Goal: Task Accomplishment & Management: Complete application form

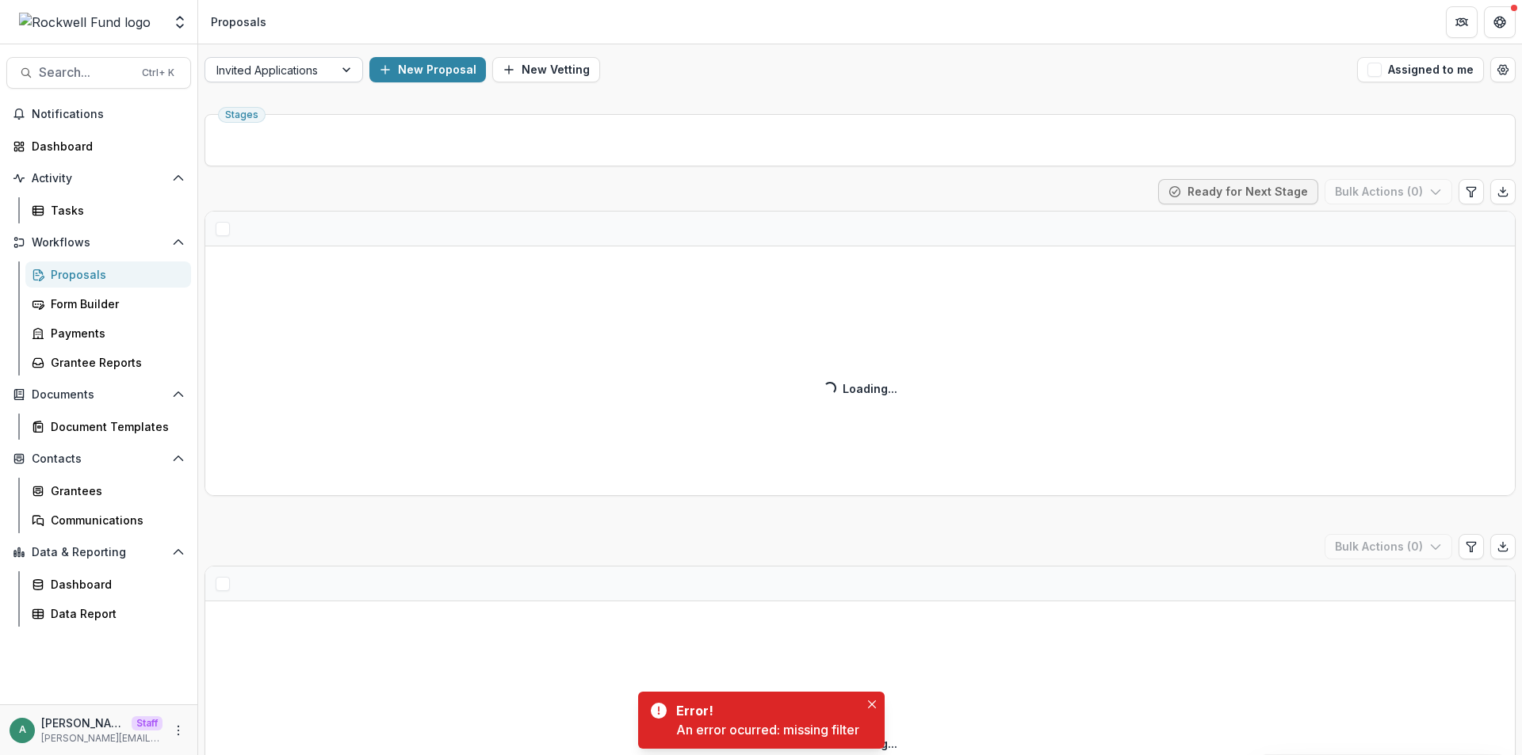
click at [292, 64] on div at bounding box center [269, 70] width 106 height 20
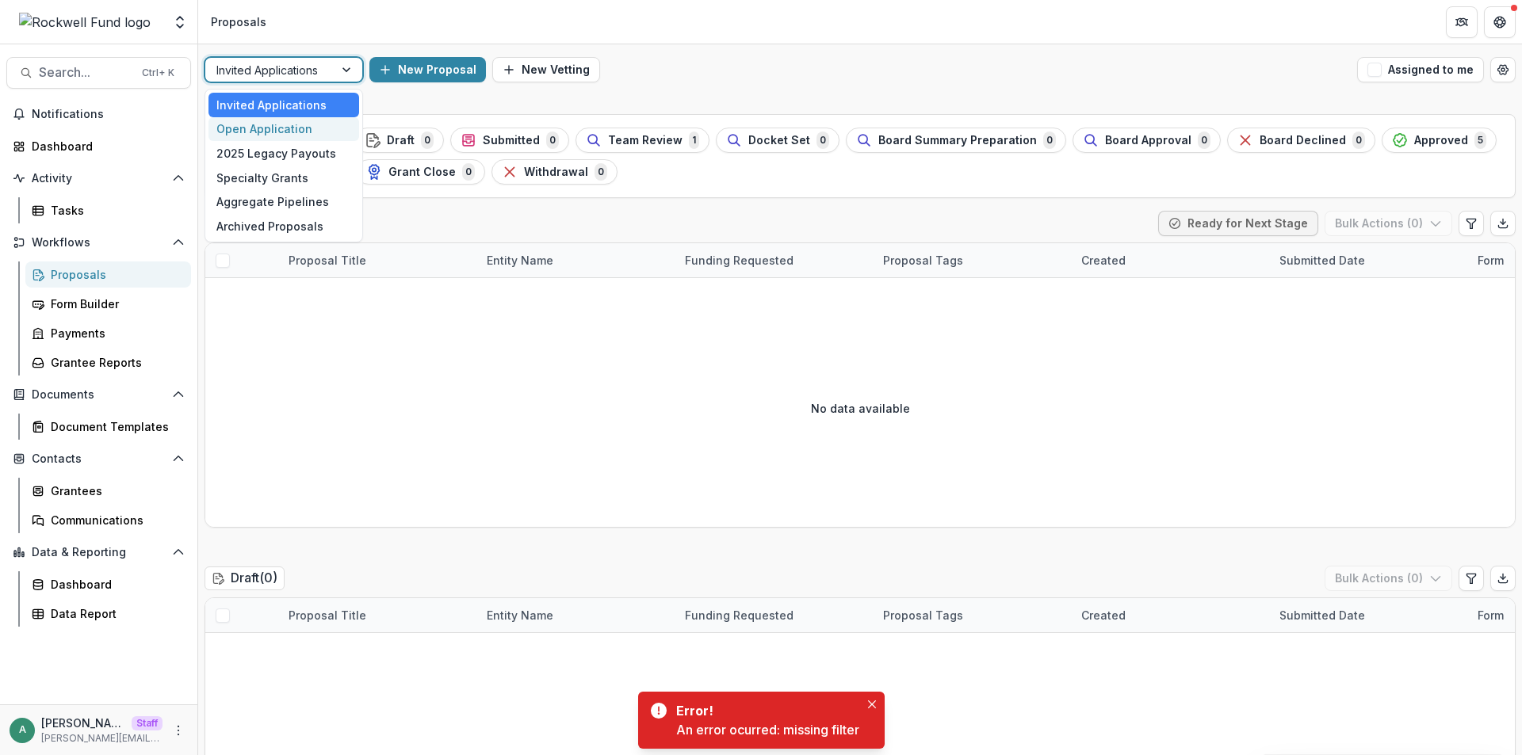
click at [294, 129] on div "Open Application" at bounding box center [283, 129] width 151 height 25
